Goal: Task Accomplishment & Management: Complete application form

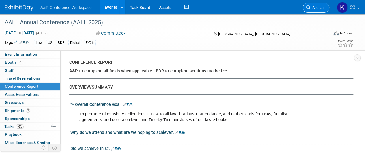
click at [314, 9] on span "Search" at bounding box center [317, 7] width 13 height 4
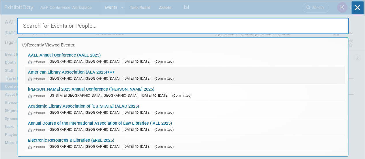
click at [83, 72] on link "American Library Association (ALA 2025) In-Person [GEOGRAPHIC_DATA], [GEOGRAPHI…" at bounding box center [185, 75] width 320 height 17
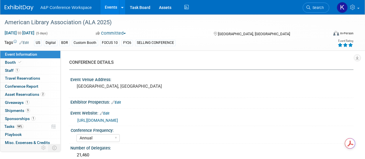
select select "Annual"
select select "Level 1"
select select "In-Person Booth"
select select "Libraries"
select select "Bloomsbury Digital Resources"
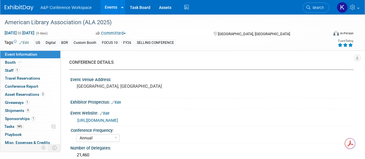
select select "[PERSON_NAME]"
select select "BDR Product Awareness and Trial Generation​"
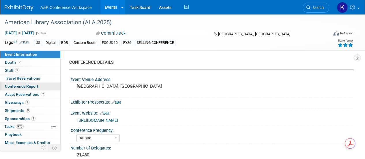
click at [23, 87] on span "Conference Report" at bounding box center [22, 86] width 34 height 5
select select "YES"
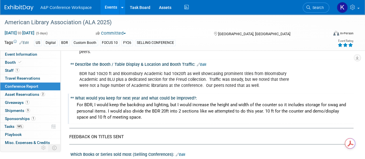
scroll to position [578, 0]
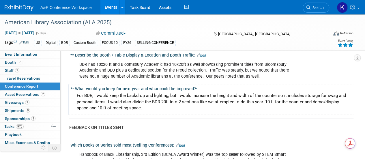
click at [170, 91] on div "For BDR, I would keep the backdrop and lighting, but I would increase the heigh…" at bounding box center [212, 101] width 275 height 21
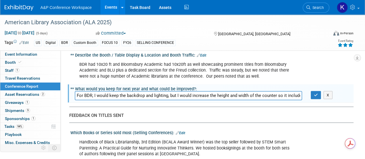
click at [297, 91] on input "For BDR, I would keep the backdrop and lighting, but I would increase the heigh…" at bounding box center [189, 95] width 228 height 9
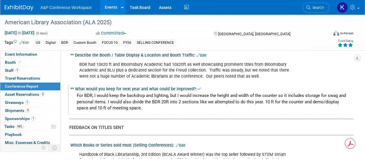
click at [152, 92] on div "For BDR, I would keep the backdrop and lighting, but I would increase the heigh…" at bounding box center [212, 101] width 275 height 21
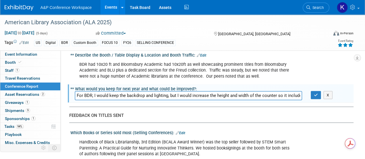
click at [287, 91] on input "For BDR, I would keep the backdrop and lighting, but I would increase the heigh…" at bounding box center [189, 95] width 228 height 9
type input "For BDR, I would keep the backdrop and lighting, but I would increase the heigh…"
click at [314, 93] on icon "button" at bounding box center [316, 95] width 4 height 4
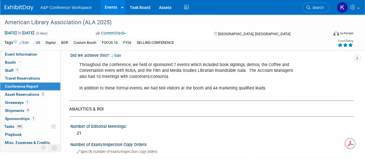
scroll to position [0, 0]
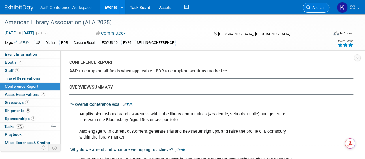
click at [319, 5] on link "Search" at bounding box center [316, 8] width 27 height 10
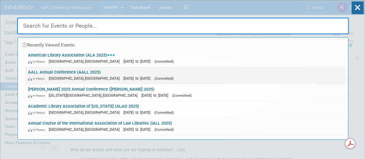
click at [74, 72] on link "AALL Annual Conference (AALL 2025) In-Person Portland, OR Jul 19, 2025 to Jul 2…" at bounding box center [185, 75] width 320 height 17
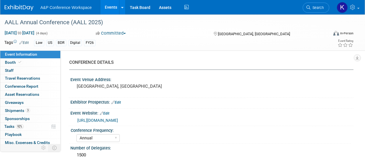
select select "Annual"
select select "Level 2"
select select "In-Person Booth"
select select "Libraries"
select select "Bloomsbury Digital Resources"
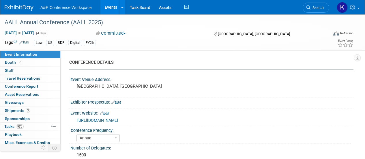
select select "[PERSON_NAME]"
select select "BDR Product Awareness and Trial Generation​"
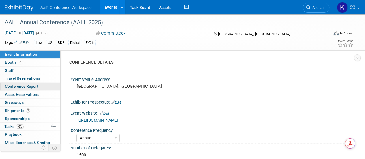
click at [31, 86] on span "Conference Report" at bounding box center [22, 86] width 34 height 5
